Goal: Task Accomplishment & Management: Use online tool/utility

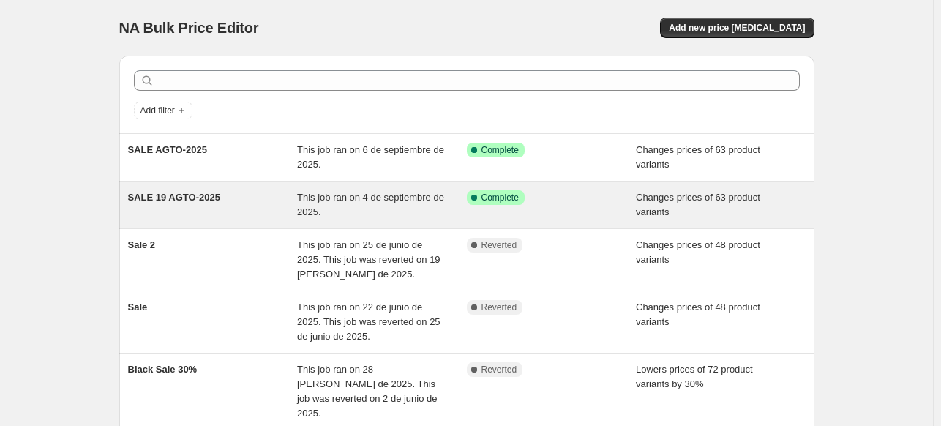
click at [275, 198] on div "SALE 19 AGTO-2025" at bounding box center [213, 204] width 170 height 29
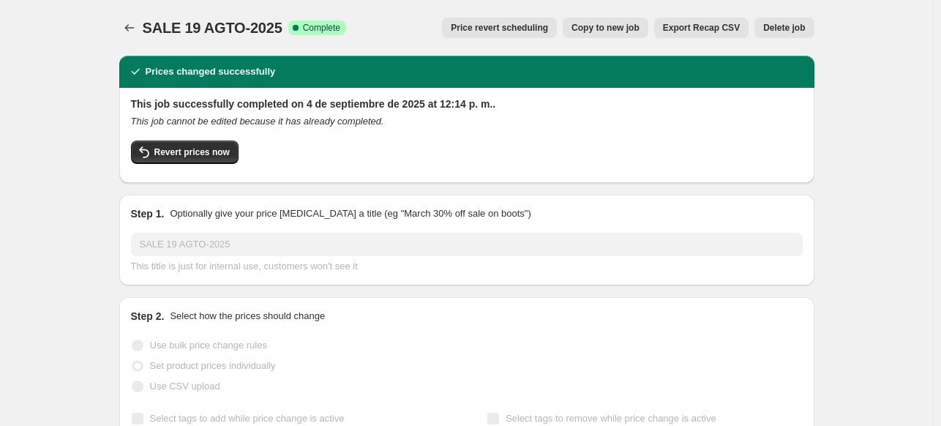
click at [792, 30] on span "Delete job" at bounding box center [784, 28] width 42 height 12
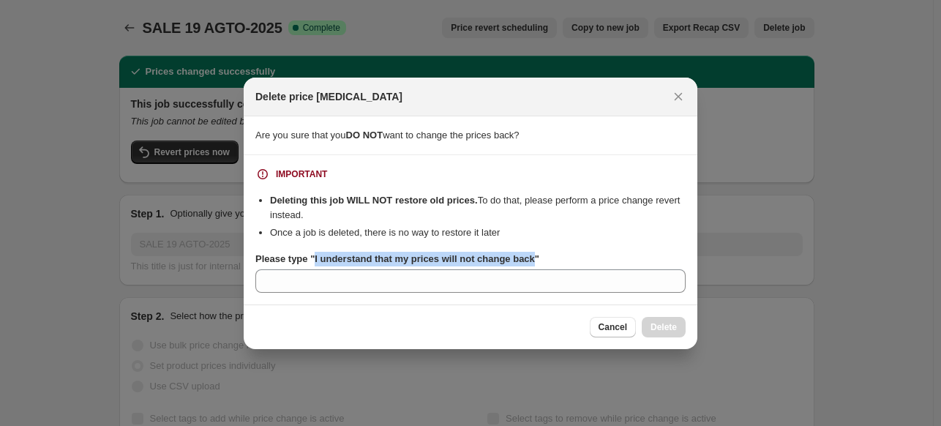
drag, startPoint x: 313, startPoint y: 260, endPoint x: 528, endPoint y: 261, distance: 215.1
click at [528, 261] on b "Please type "I understand that my prices will not change back"" at bounding box center [397, 258] width 284 height 11
copy b "I understand that my prices will not change back"
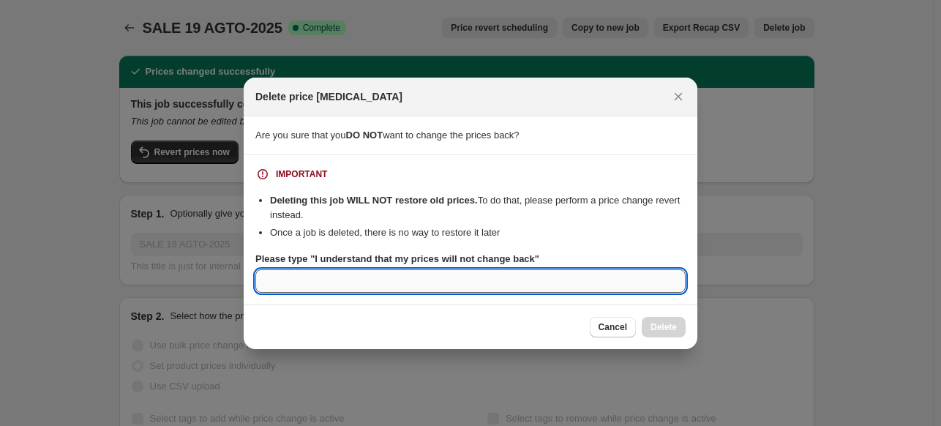
click at [492, 284] on input "Please type "I understand that my prices will not change back"" at bounding box center [470, 280] width 430 height 23
paste input "I understand that my prices will not change back"
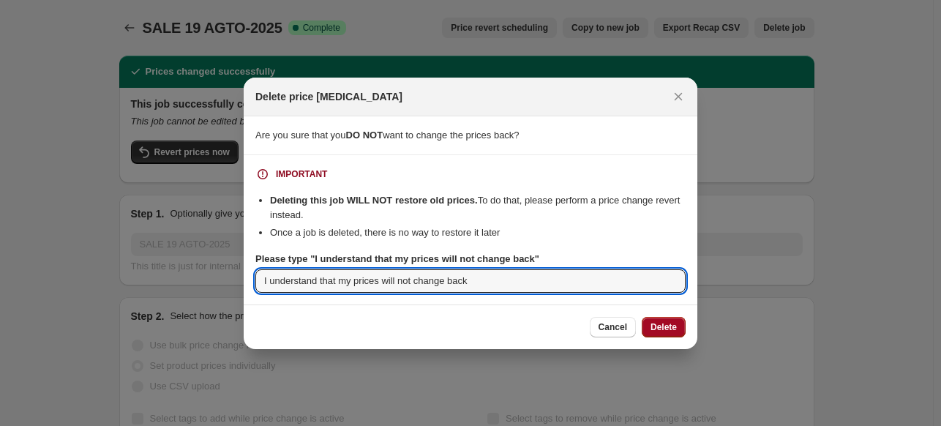
type input "I understand that my prices will not change back"
click at [666, 336] on button "Delete" at bounding box center [664, 327] width 44 height 20
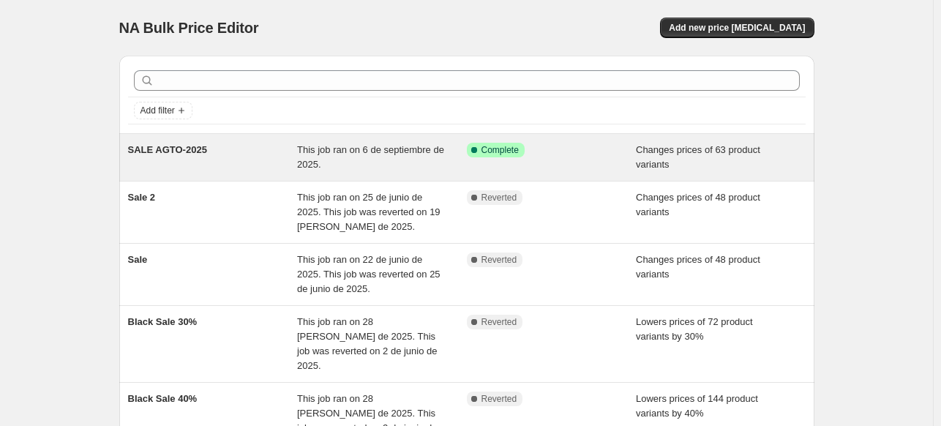
click at [389, 151] on span "This job ran on 6 de septiembre de 2025." at bounding box center [370, 157] width 147 height 26
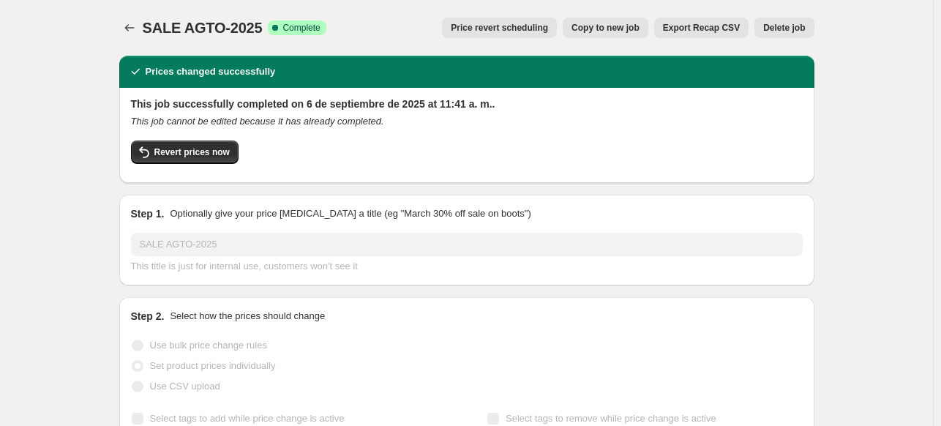
click at [634, 26] on span "Copy to new job" at bounding box center [605, 28] width 68 height 12
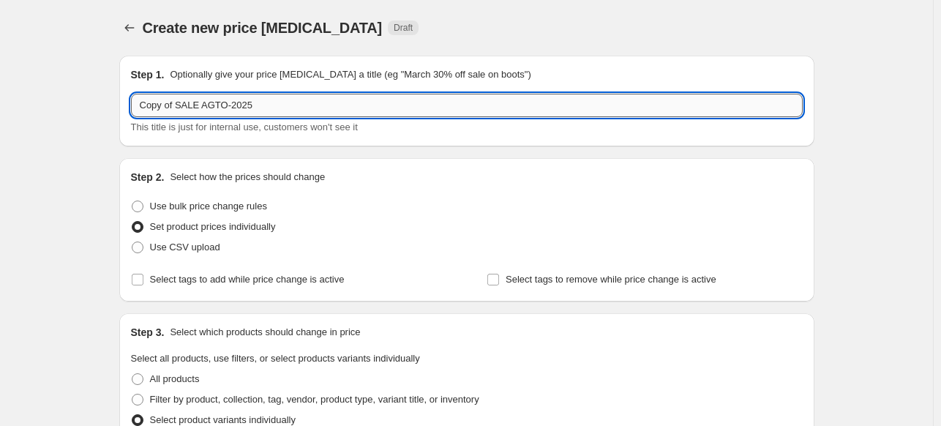
drag, startPoint x: 181, startPoint y: 103, endPoint x: 149, endPoint y: 97, distance: 32.7
click at [149, 97] on input "Copy of SALE AGTO-2025" at bounding box center [467, 105] width 672 height 23
click at [181, 108] on input "Copy of SALE AGTO-2025" at bounding box center [467, 105] width 672 height 23
drag, startPoint x: 179, startPoint y: 105, endPoint x: 144, endPoint y: 99, distance: 35.7
click at [144, 99] on input "Copy of SALE AGTO-2025" at bounding box center [467, 105] width 672 height 23
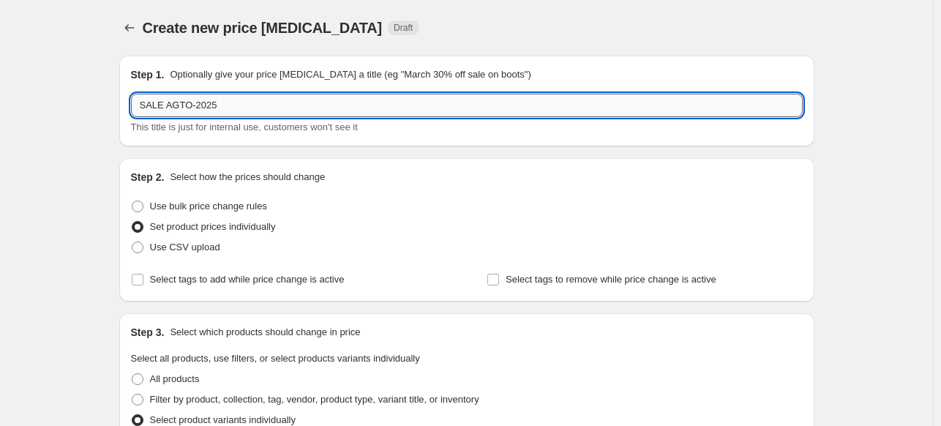
click at [297, 103] on input "SALE AGTO-2025" at bounding box center [467, 105] width 672 height 23
type input "SALE AGTO-2025 A"
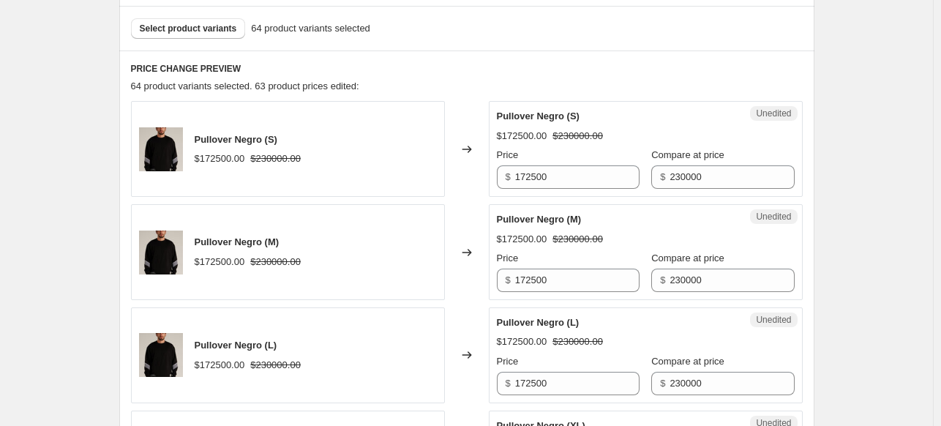
scroll to position [366, 0]
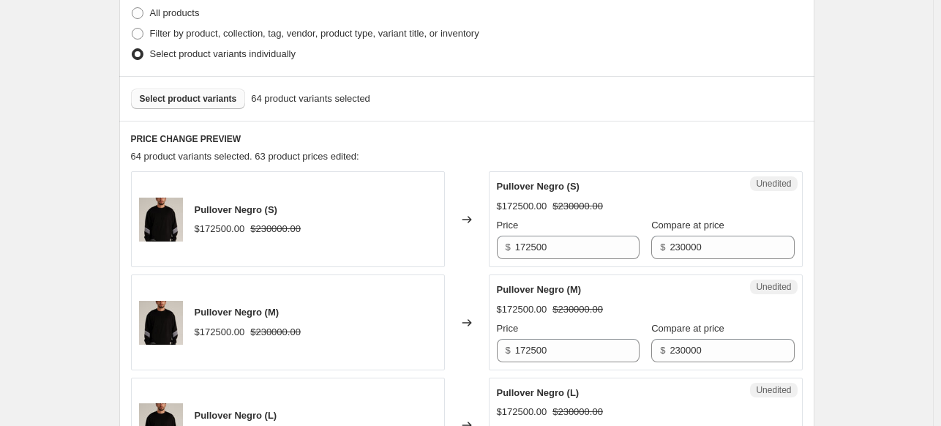
click at [206, 104] on button "Select product variants" at bounding box center [188, 99] width 115 height 20
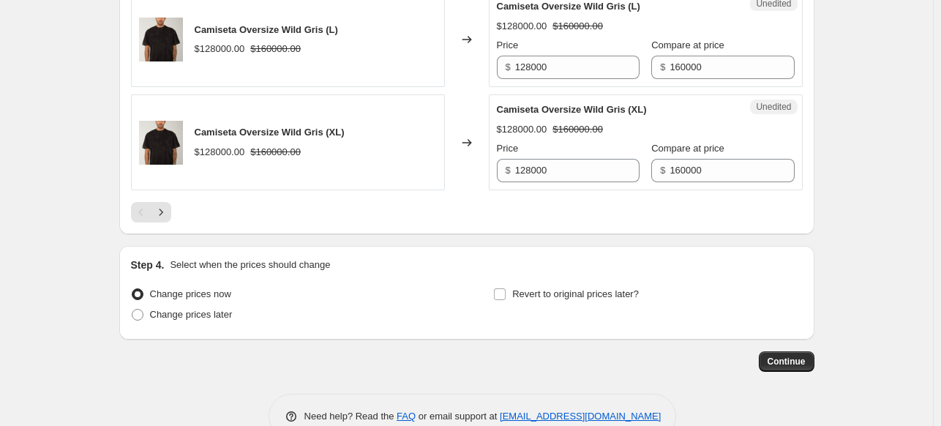
scroll to position [2428, 0]
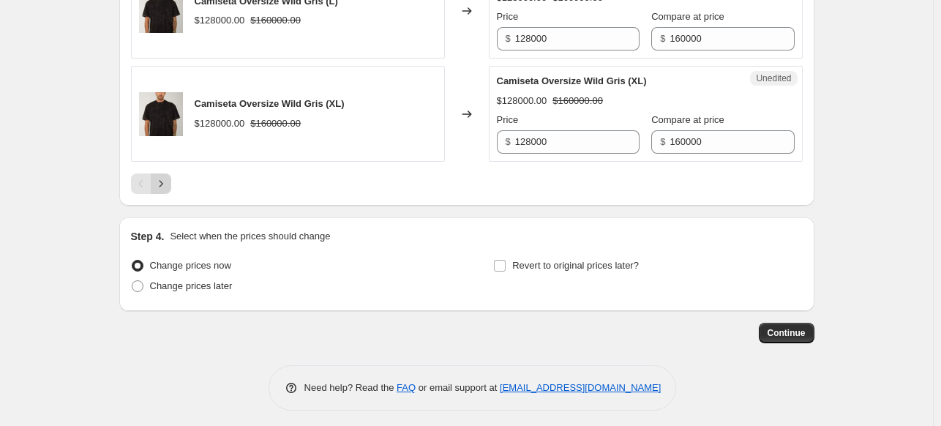
click at [164, 182] on icon "Next" at bounding box center [161, 183] width 15 height 15
click at [171, 173] on button "Next" at bounding box center [161, 183] width 20 height 20
click at [165, 181] on icon "Next" at bounding box center [161, 183] width 15 height 15
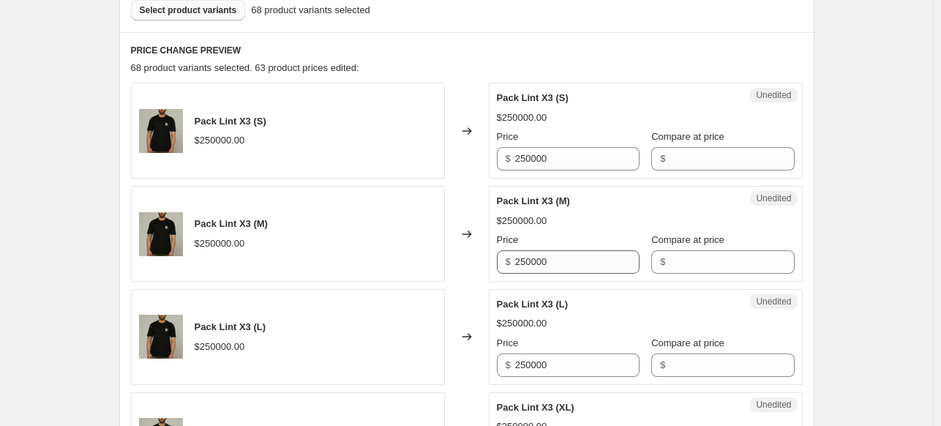
scroll to position [537, 0]
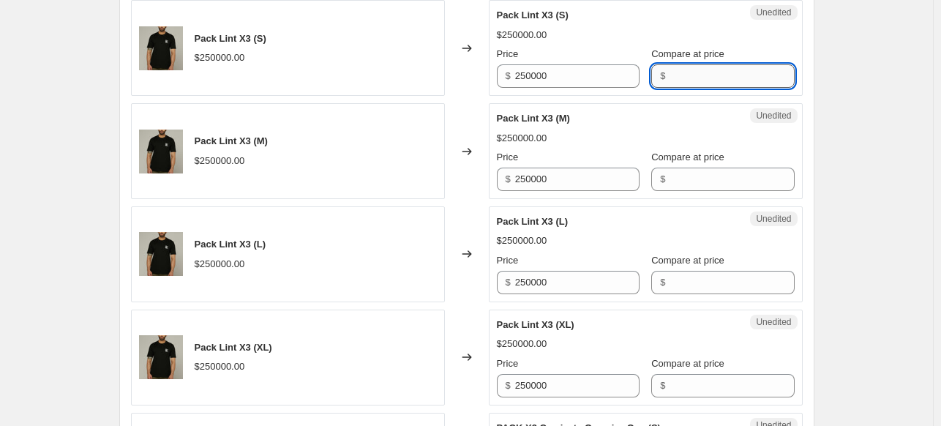
click at [686, 76] on input "Compare at price" at bounding box center [731, 75] width 124 height 23
type input "270000"
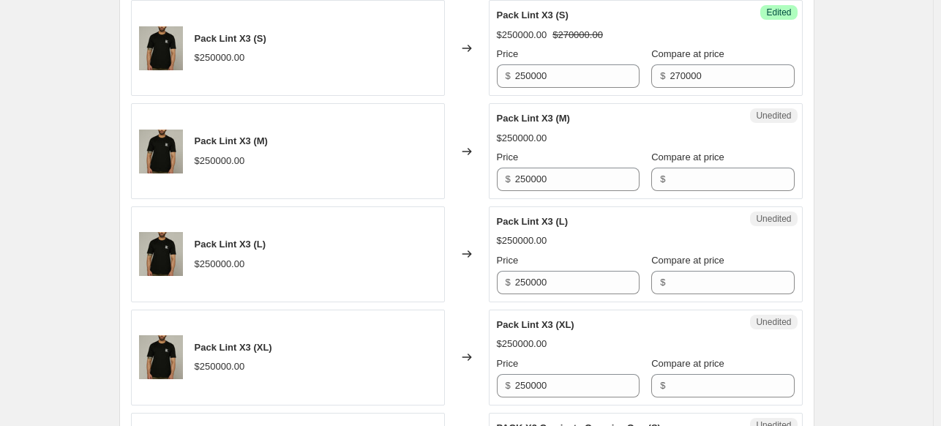
click at [852, 141] on div "Create new price [MEDICAL_DATA]. This page is ready Create new price [MEDICAL_D…" at bounding box center [466, 275] width 933 height 1625
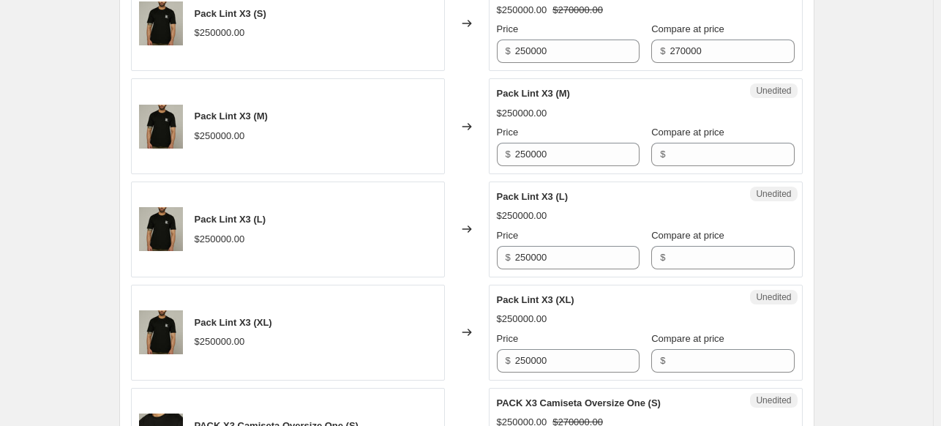
scroll to position [464, 0]
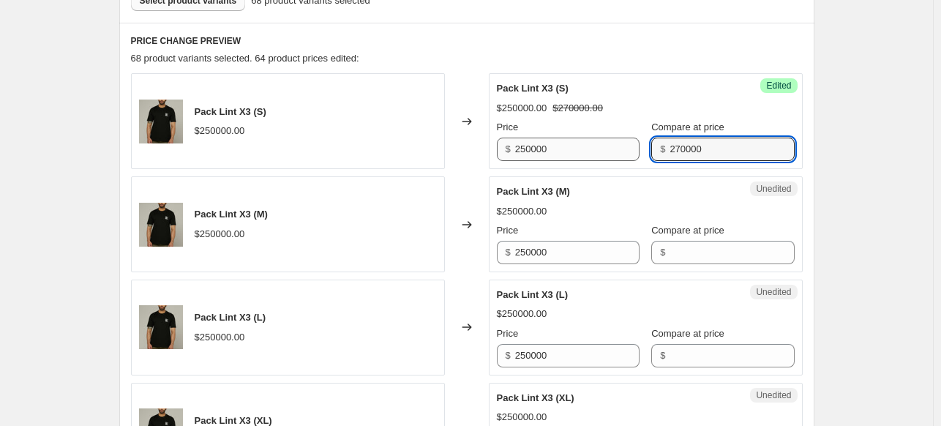
drag, startPoint x: 688, startPoint y: 146, endPoint x: 618, endPoint y: 138, distance: 71.4
click at [618, 138] on div "Price $ 250000 Compare at price $ 270000" at bounding box center [646, 140] width 298 height 41
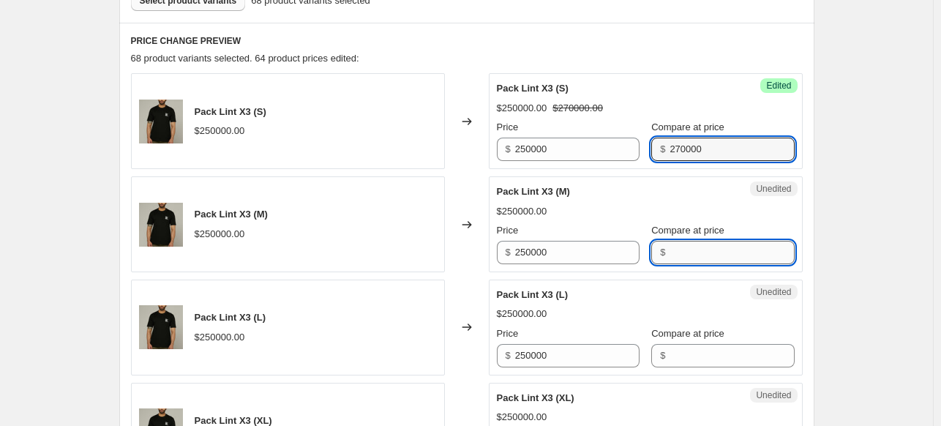
click at [694, 256] on input "Compare at price" at bounding box center [731, 252] width 124 height 23
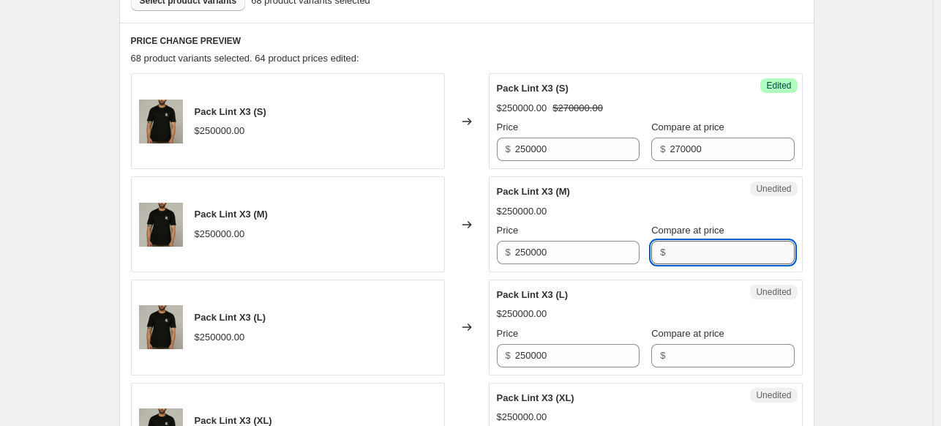
paste input "270000"
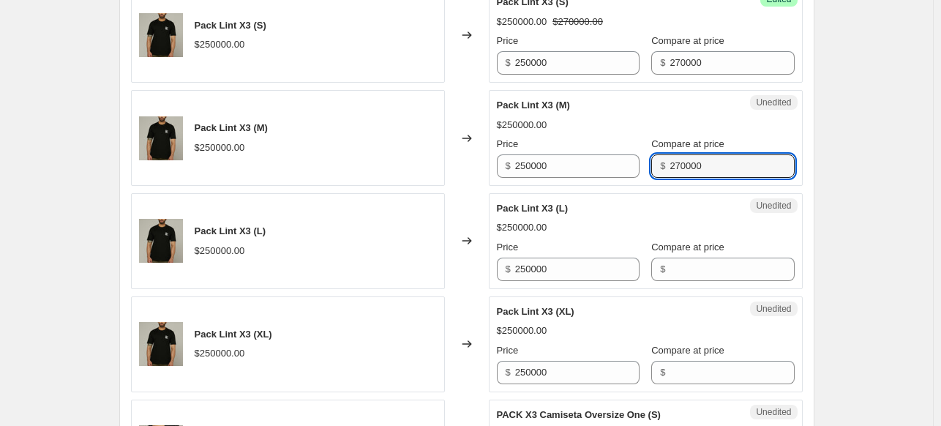
scroll to position [610, 0]
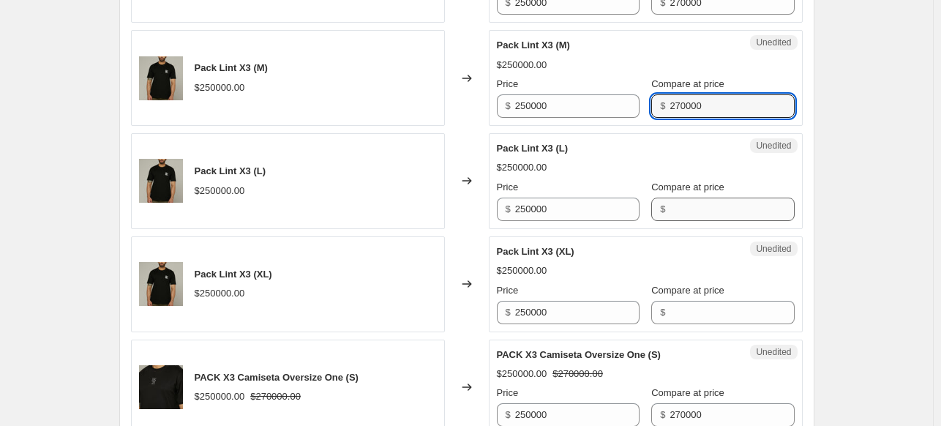
type input "270000"
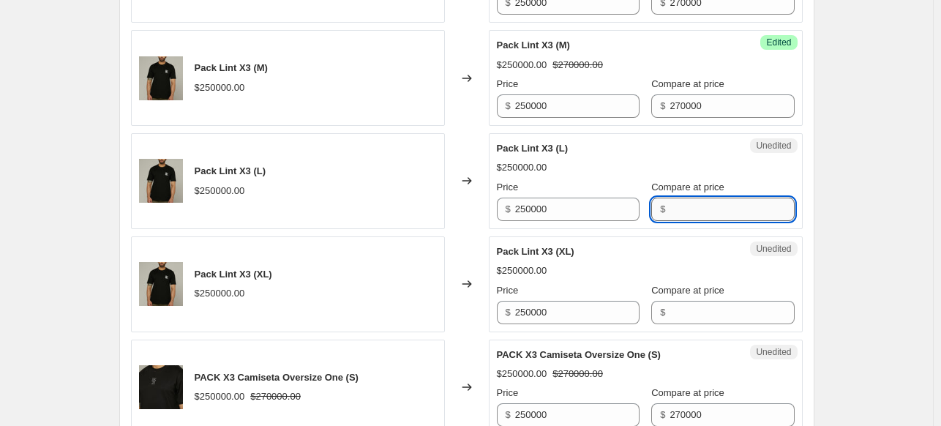
click at [700, 207] on input "Compare at price" at bounding box center [731, 209] width 124 height 23
paste input "270000"
type input "270000"
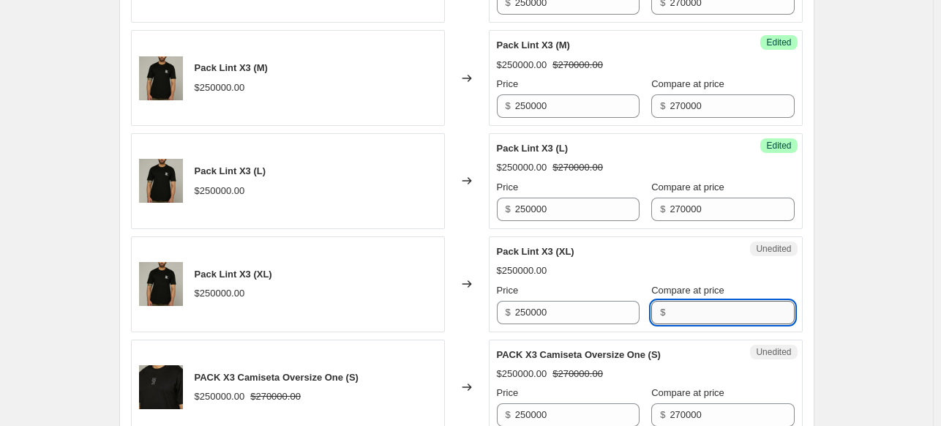
click at [711, 313] on input "Compare at price" at bounding box center [731, 312] width 124 height 23
paste input "270000"
type input "270000"
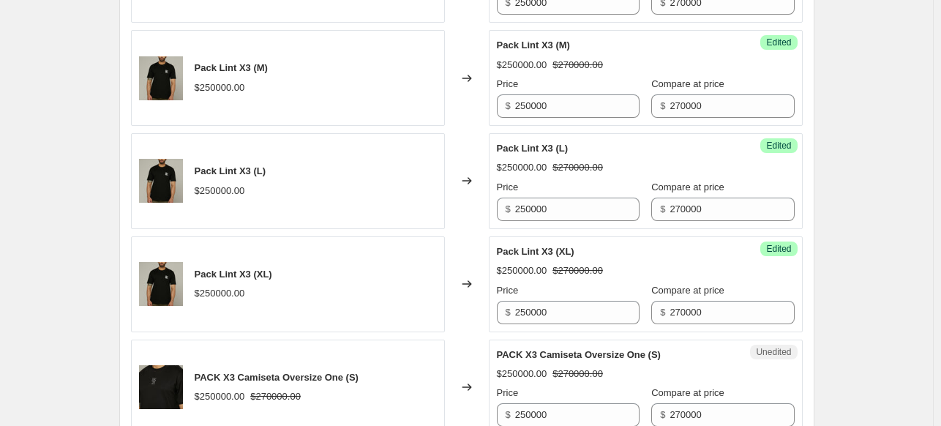
click at [857, 278] on div "Create new price [MEDICAL_DATA]. This page is ready Create new price [MEDICAL_D…" at bounding box center [466, 202] width 933 height 1625
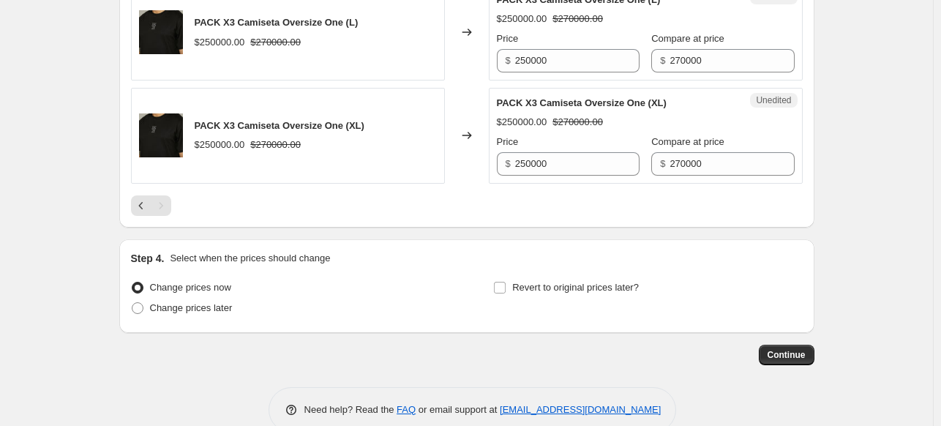
scroll to position [1195, 0]
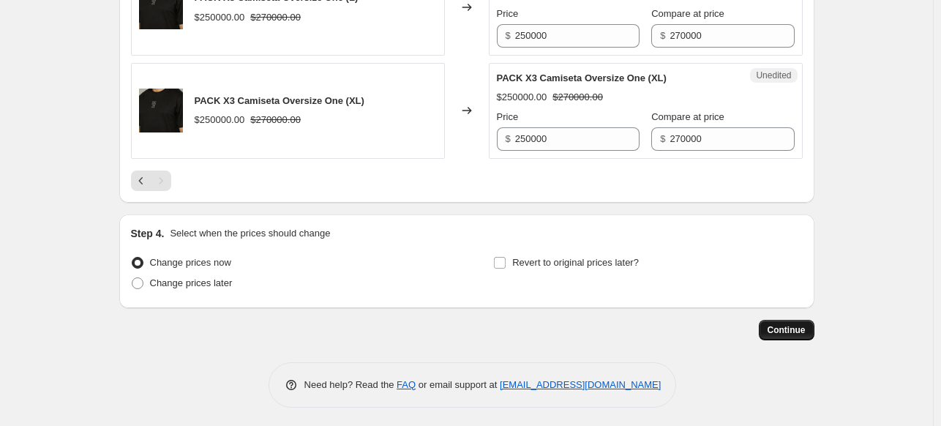
click at [786, 327] on span "Continue" at bounding box center [786, 330] width 38 height 12
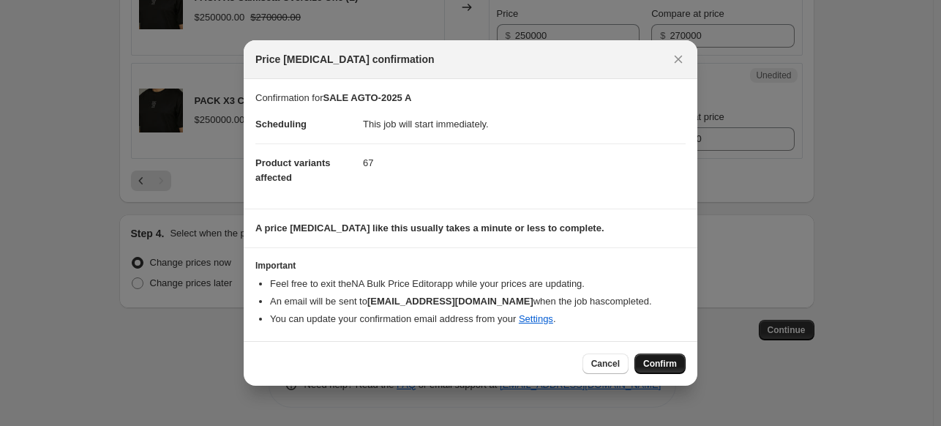
click at [653, 362] on span "Confirm" at bounding box center [660, 364] width 34 height 12
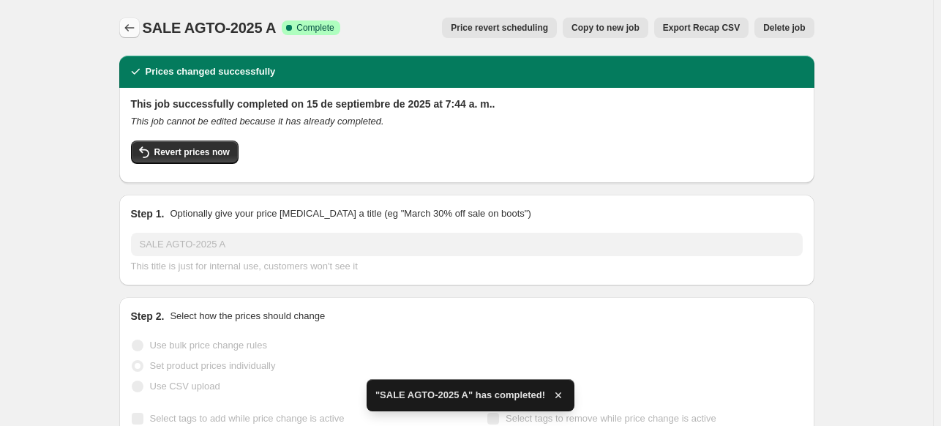
click at [125, 29] on icon "Price change jobs" at bounding box center [129, 27] width 15 height 15
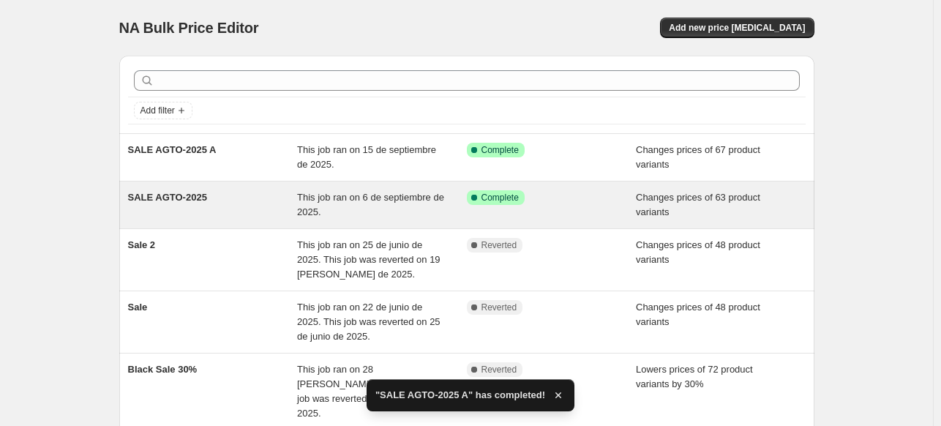
click at [343, 192] on span "This job ran on 6 de septiembre de 2025." at bounding box center [370, 205] width 147 height 26
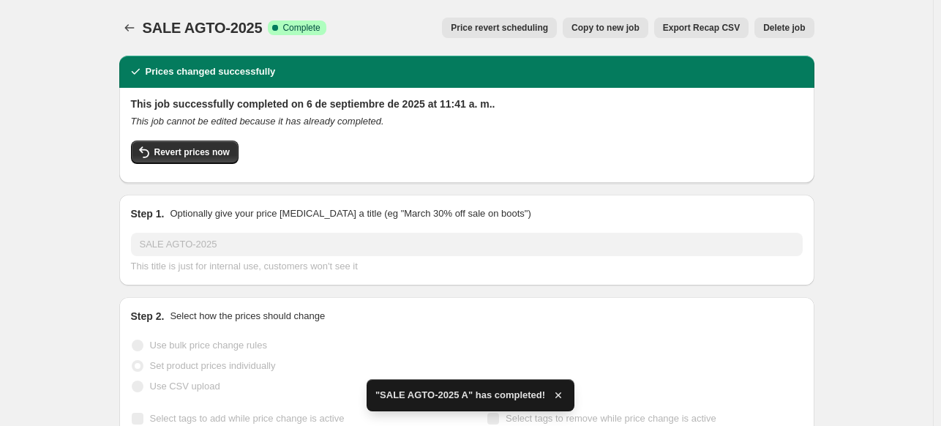
click at [798, 31] on span "Delete job" at bounding box center [784, 28] width 42 height 12
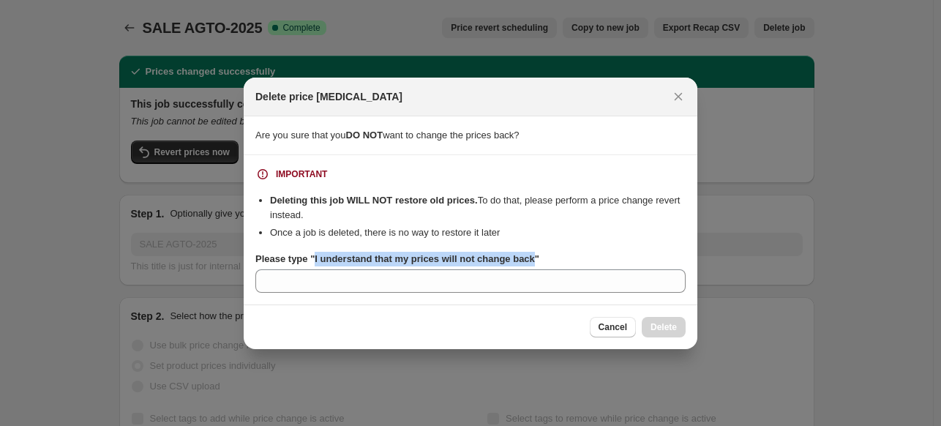
drag, startPoint x: 313, startPoint y: 260, endPoint x: 529, endPoint y: 263, distance: 215.9
click at [529, 263] on b "Please type "I understand that my prices will not change back"" at bounding box center [397, 258] width 284 height 11
copy b "I understand that my prices will not change back"
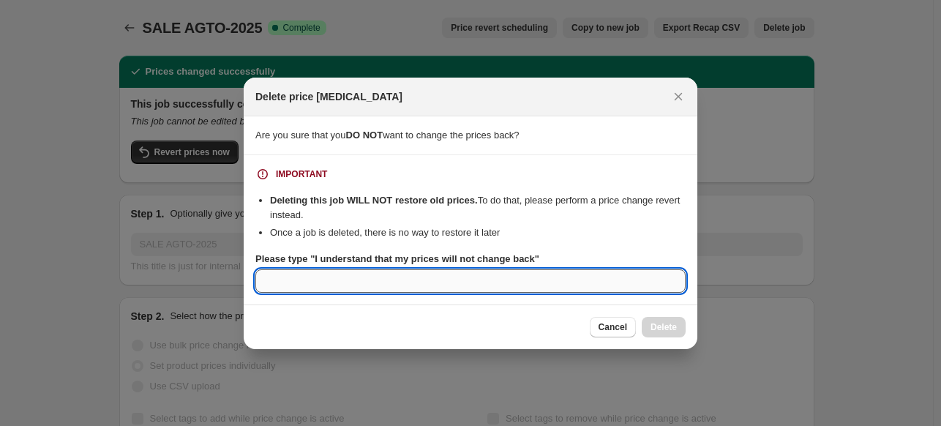
click at [530, 289] on input "Please type "I understand that my prices will not change back"" at bounding box center [470, 280] width 430 height 23
paste input "I understand that my prices will not change back"
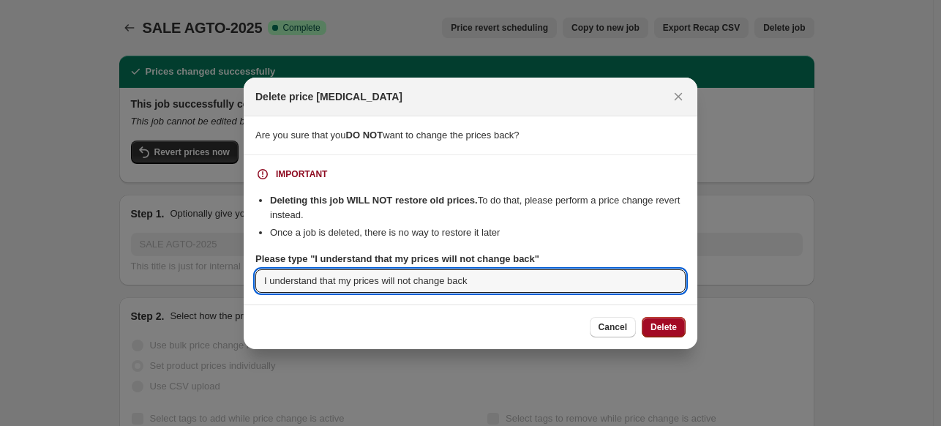
type input "I understand that my prices will not change back"
click at [661, 324] on span "Delete" at bounding box center [663, 327] width 26 height 12
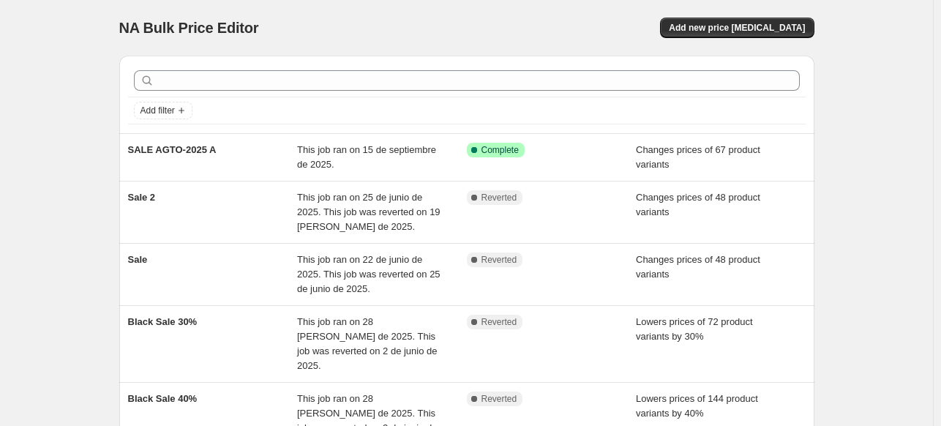
click at [883, 102] on div "NA Bulk Price Editor. This page is ready NA Bulk Price Editor Add new price [ME…" at bounding box center [466, 302] width 933 height 604
